Goal: Book appointment/travel/reservation

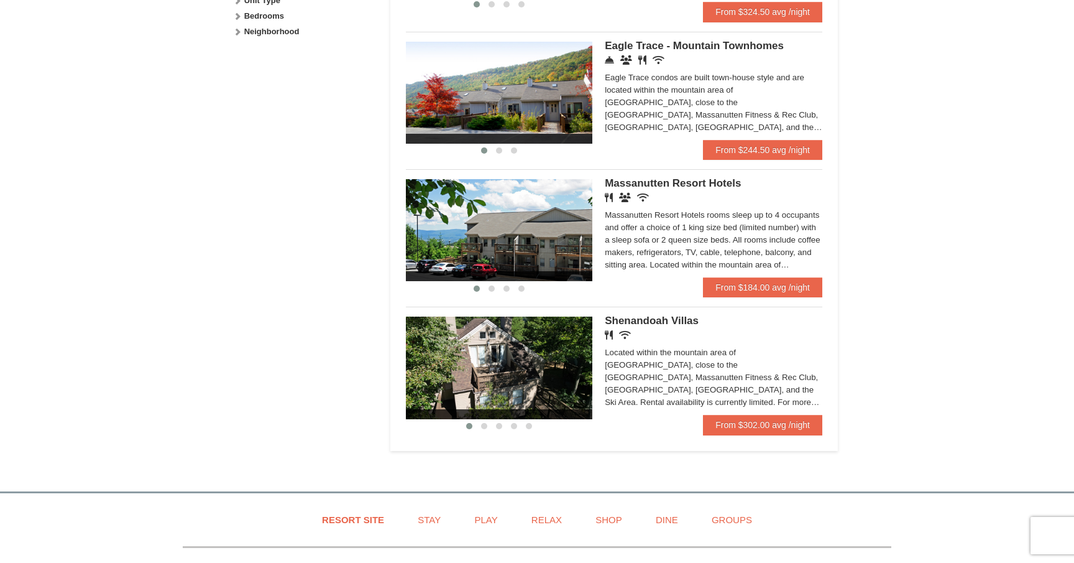
scroll to position [658, 0]
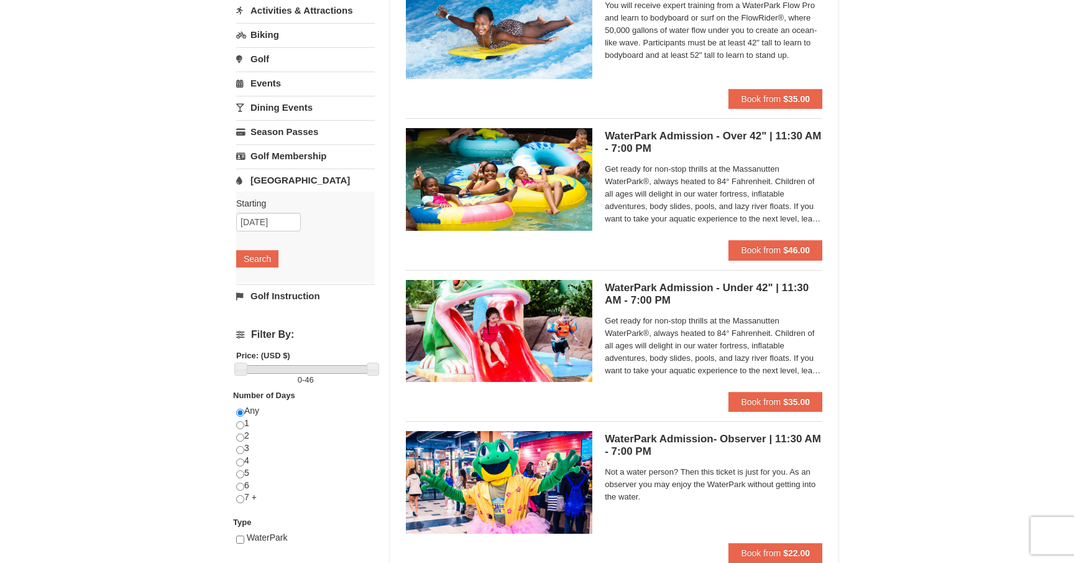
scroll to position [158, 0]
click at [778, 244] on span "Book from" at bounding box center [761, 249] width 40 height 10
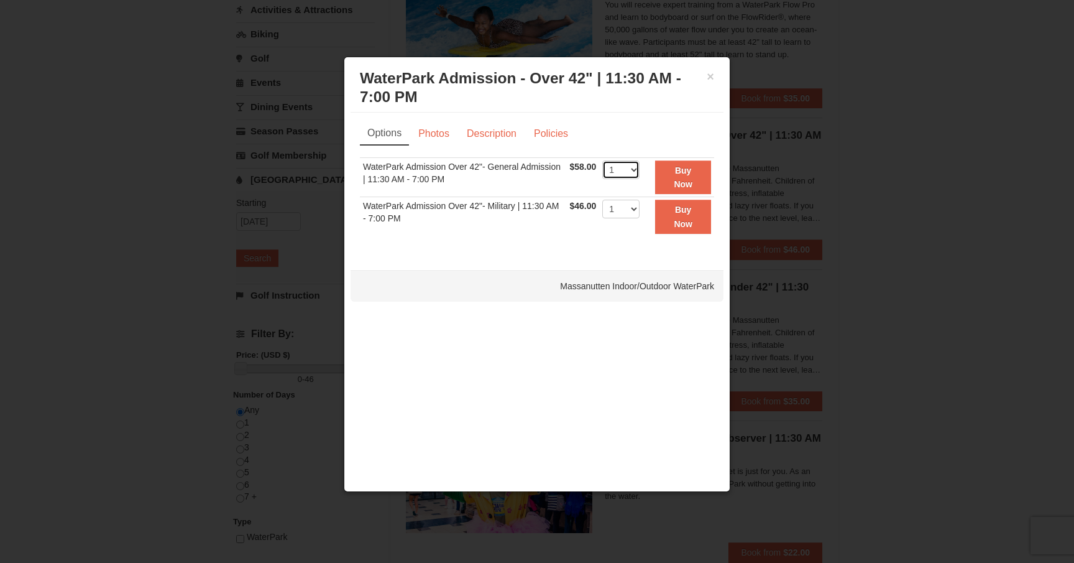
click at [637, 165] on select "1 2 3 4 5 6 7 8 9 10 11 12 13 14 15 16 17 18 19 20 21 22" at bounding box center [620, 169] width 37 height 19
select select "3"
click at [602, 160] on select "1 2 3 4 5 6 7 8 9 10 11 12 13 14 15 16 17 18 19 20 21 22" at bounding box center [620, 169] width 37 height 19
click at [614, 205] on select "1 2 3 4 5 6 7 8 9 10 11 12 13 14 15 16 17 18 19 20 21 22" at bounding box center [620, 209] width 37 height 19
select select "2"
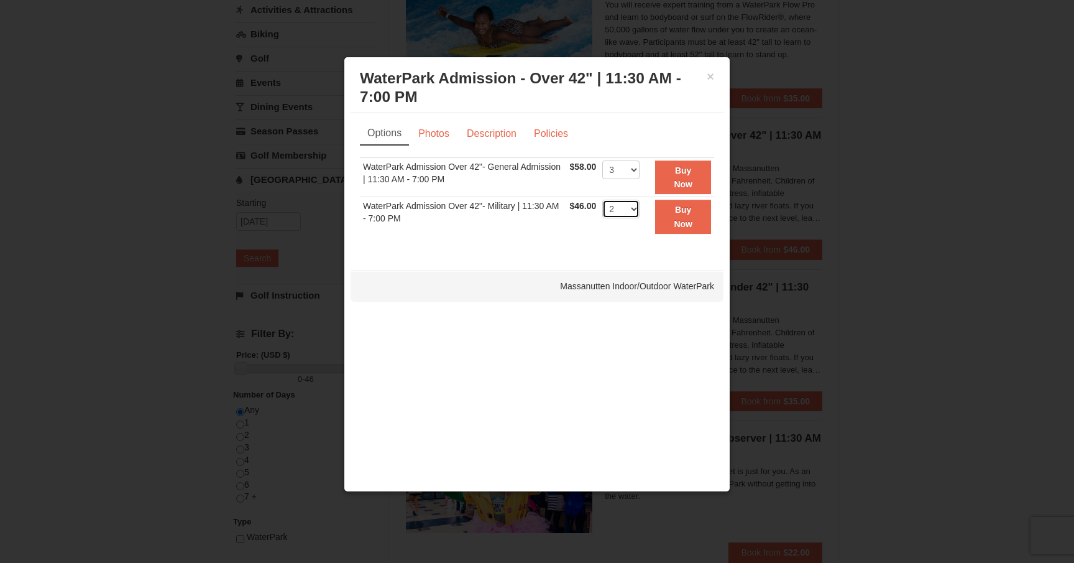
click at [602, 200] on select "1 2 3 4 5 6 7 8 9 10 11 12 13 14 15 16 17 18 19 20 21 22" at bounding box center [620, 209] width 37 height 19
click at [469, 284] on div "Massanutten Indoor/Outdoor WaterPark" at bounding box center [537, 285] width 373 height 31
click at [250, 271] on div at bounding box center [537, 281] width 1074 height 563
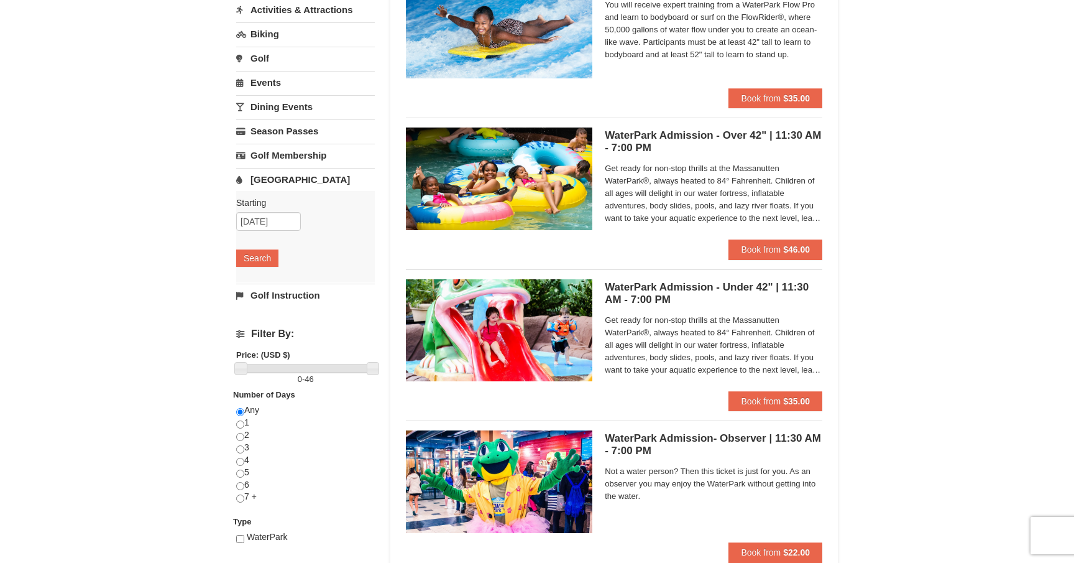
click at [477, 22] on img at bounding box center [499, 27] width 187 height 102
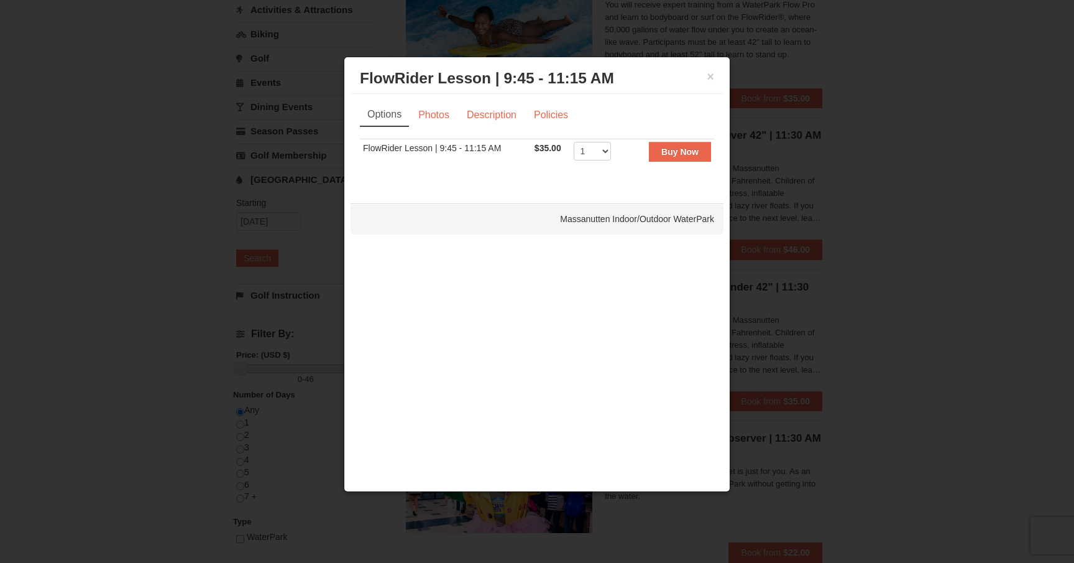
click at [221, 179] on div at bounding box center [537, 281] width 1074 height 563
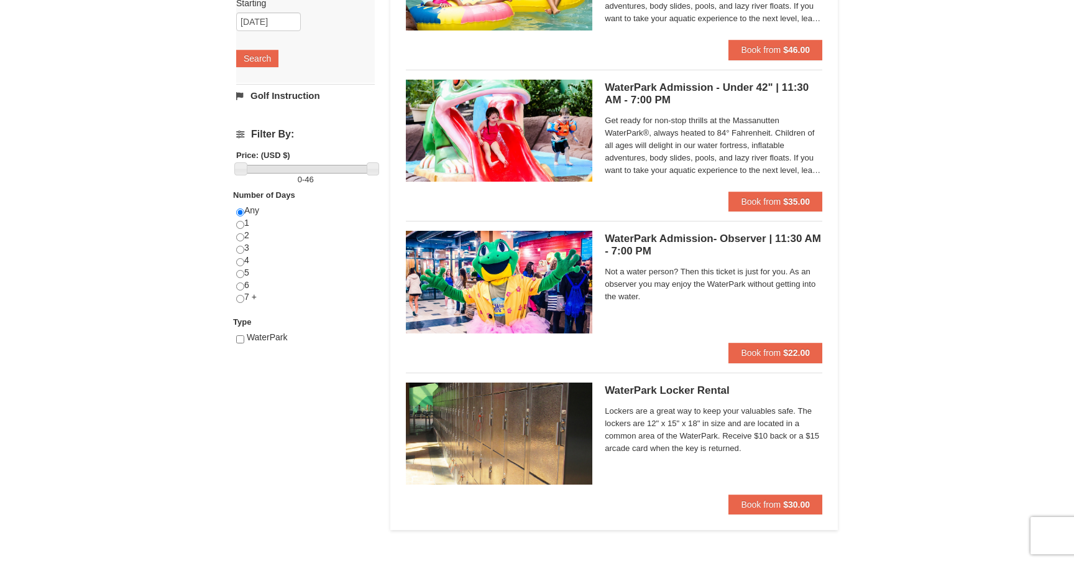
scroll to position [359, 0]
